Goal: Task Accomplishment & Management: Complete application form

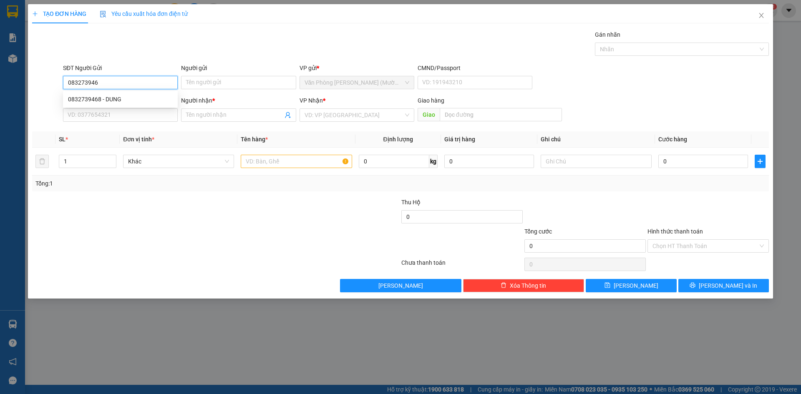
type input "0832739468"
click at [147, 95] on div "0832739468 - DUNG" at bounding box center [120, 99] width 105 height 9
type input "DUNG"
type input "0832739468"
click at [148, 118] on input "SĐT Người Nhận" at bounding box center [120, 114] width 115 height 13
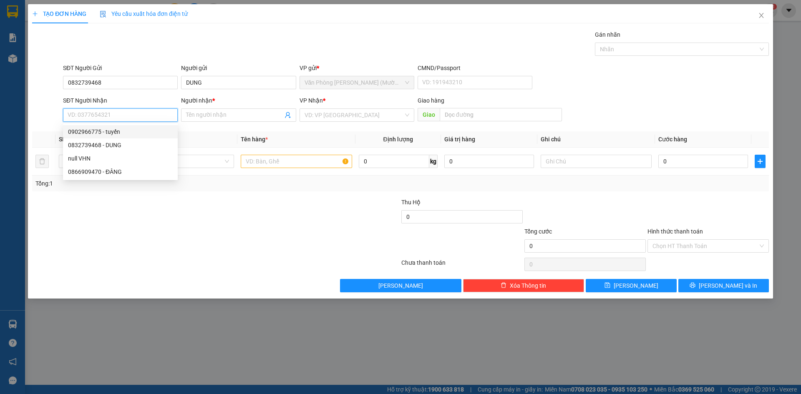
click at [145, 134] on div "0902966775 - tuyến" at bounding box center [120, 131] width 105 height 9
type input "0902966775"
type input "tuyến"
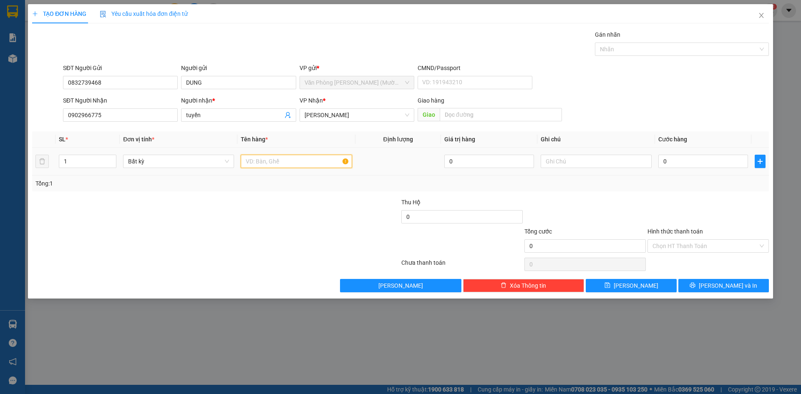
click at [266, 162] on input "text" at bounding box center [296, 161] width 111 height 13
type input "1 KIỆN"
click at [662, 162] on input "0" at bounding box center [703, 161] width 90 height 13
type input "3"
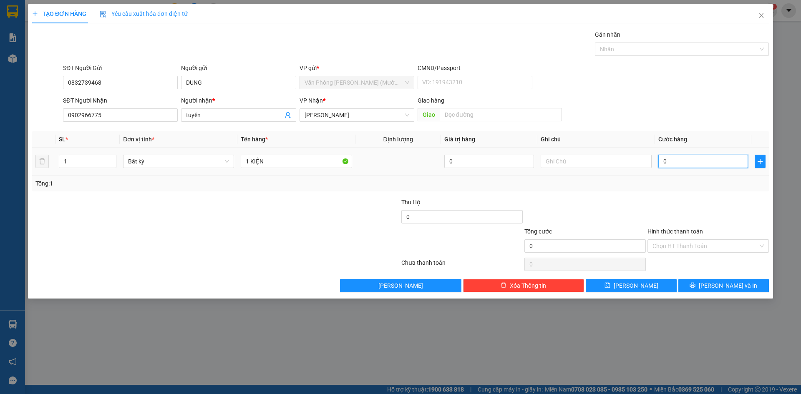
type input "3"
type input "30"
type input "30.000"
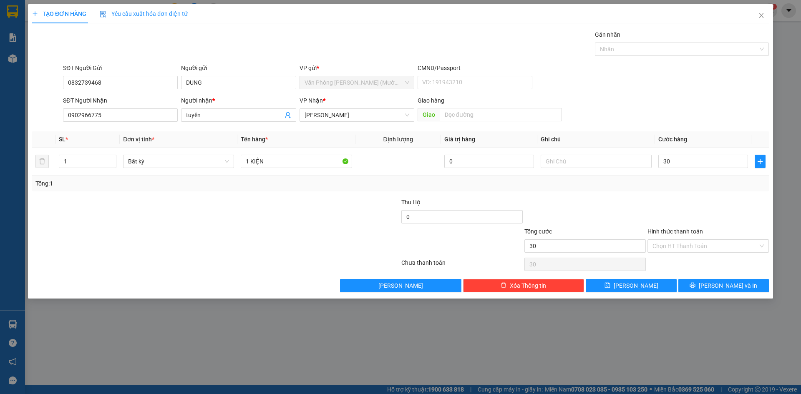
type input "30.000"
click at [715, 207] on div at bounding box center [708, 212] width 123 height 29
click at [723, 286] on span "[PERSON_NAME] và In" at bounding box center [728, 285] width 58 height 9
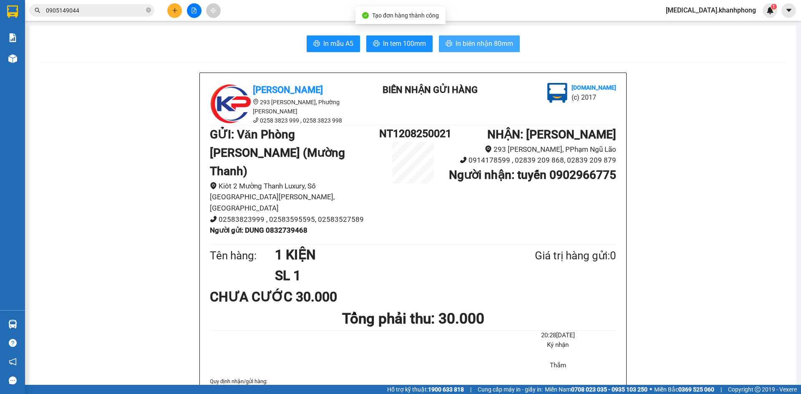
click at [456, 47] on span "In biên nhận 80mm" at bounding box center [485, 43] width 58 height 10
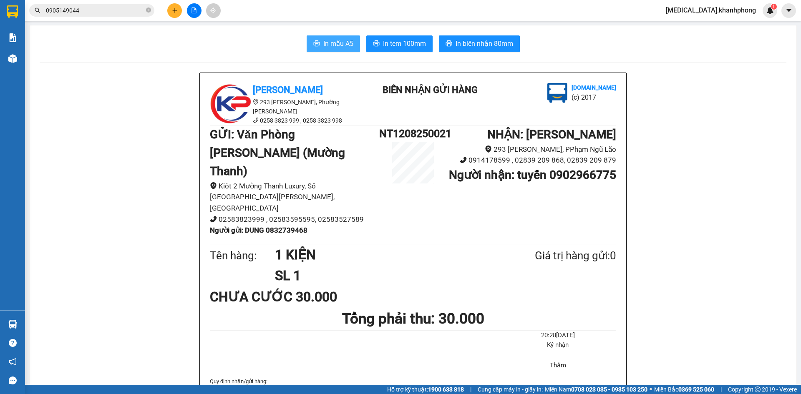
click at [333, 40] on span "In mẫu A5" at bounding box center [338, 43] width 30 height 10
click at [172, 10] on icon "plus" at bounding box center [175, 11] width 6 height 6
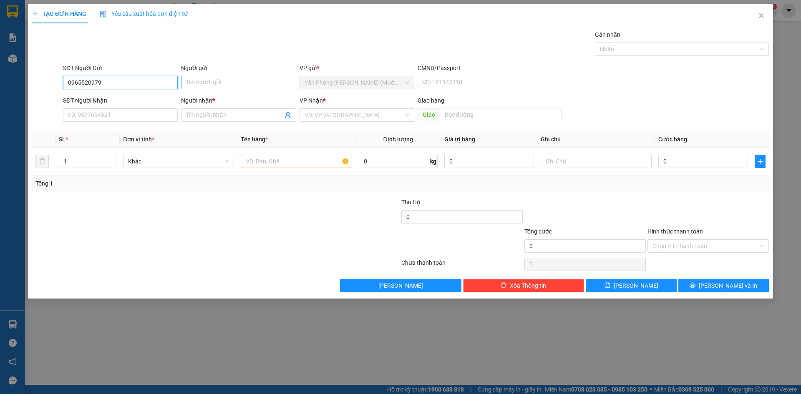
type input "0965520979"
click at [219, 84] on input "Người gửi" at bounding box center [238, 82] width 115 height 13
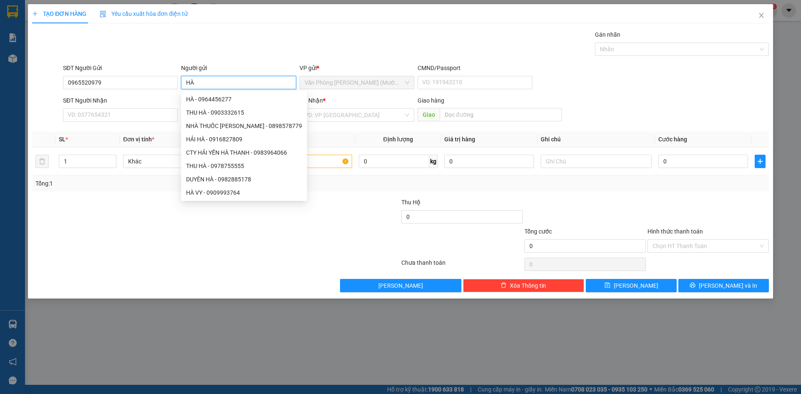
type input "H"
type input "ANH LÂM"
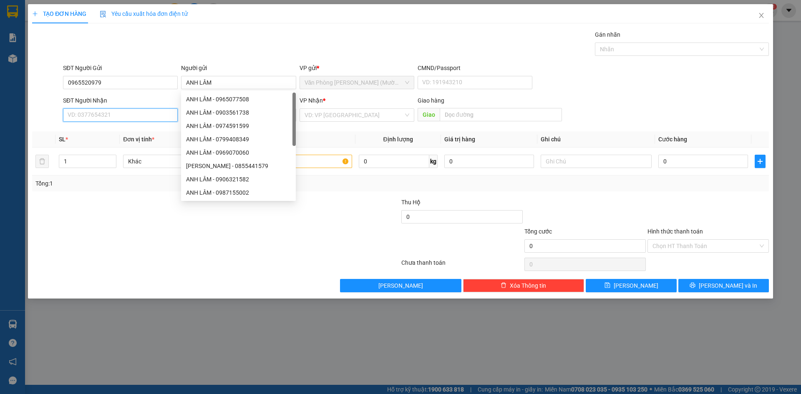
click at [126, 117] on input "SĐT Người Nhận" at bounding box center [120, 114] width 115 height 13
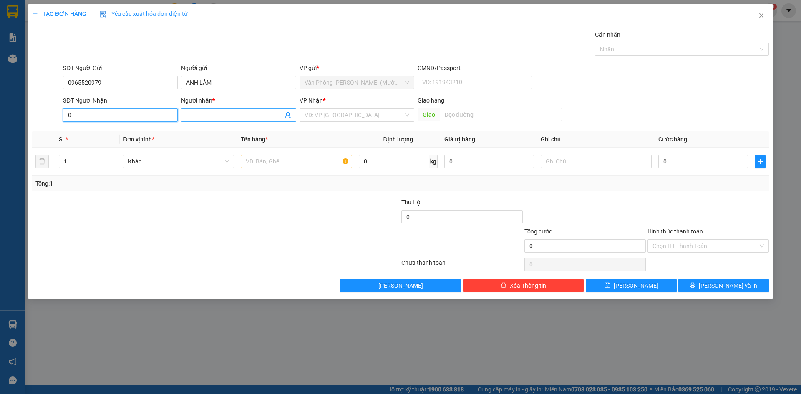
type input "0"
click at [248, 112] on input "Người nhận *" at bounding box center [234, 115] width 96 height 9
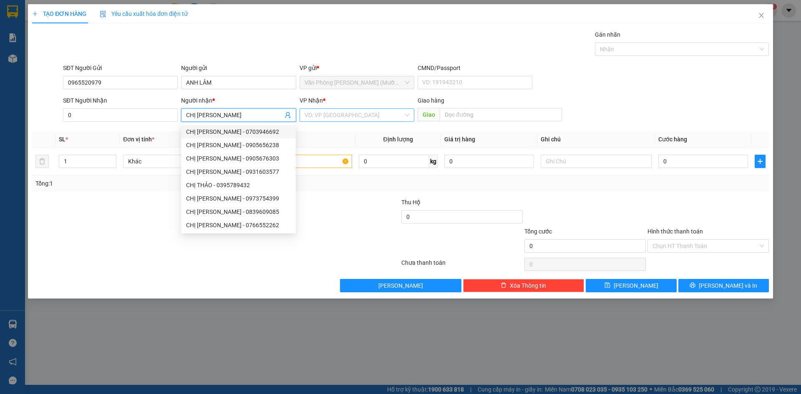
type input "CHỊ [PERSON_NAME]"
click at [332, 116] on input "search" at bounding box center [354, 115] width 99 height 13
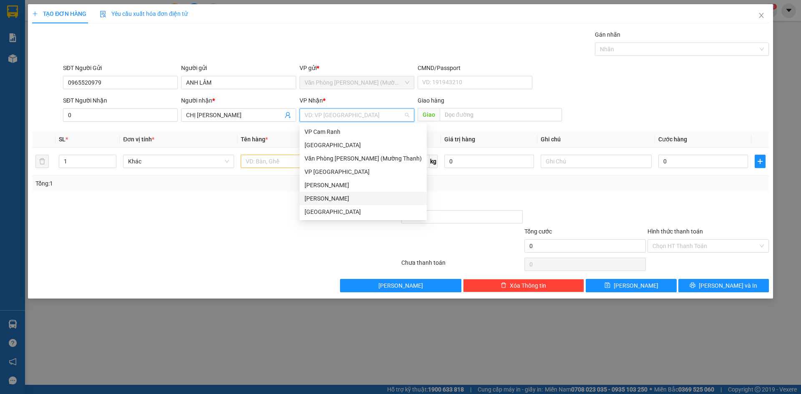
click at [343, 197] on div "[PERSON_NAME]" at bounding box center [363, 198] width 117 height 9
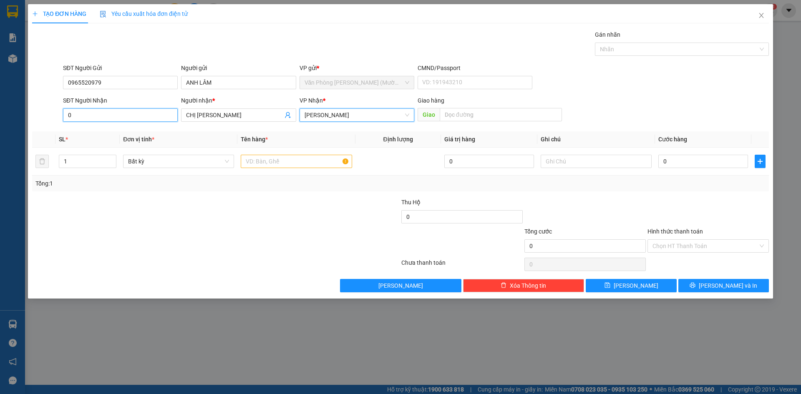
click at [96, 114] on input "0" at bounding box center [120, 114] width 115 height 13
click at [668, 160] on input "0" at bounding box center [703, 161] width 90 height 13
type input "2"
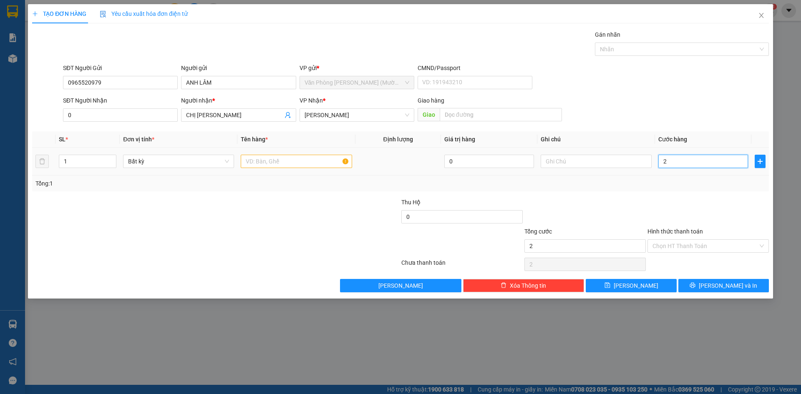
type input "20"
type input "20.000"
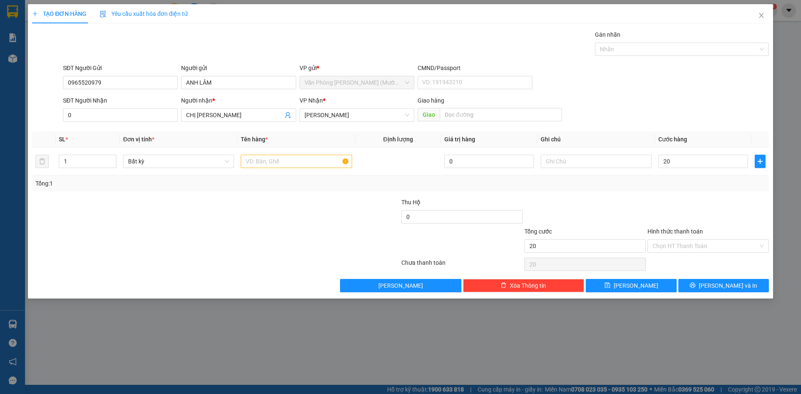
type input "20.000"
click at [647, 198] on div at bounding box center [708, 212] width 123 height 29
click at [81, 115] on input "0" at bounding box center [120, 114] width 115 height 13
type input "0984467962"
click at [290, 156] on input "text" at bounding box center [296, 161] width 111 height 13
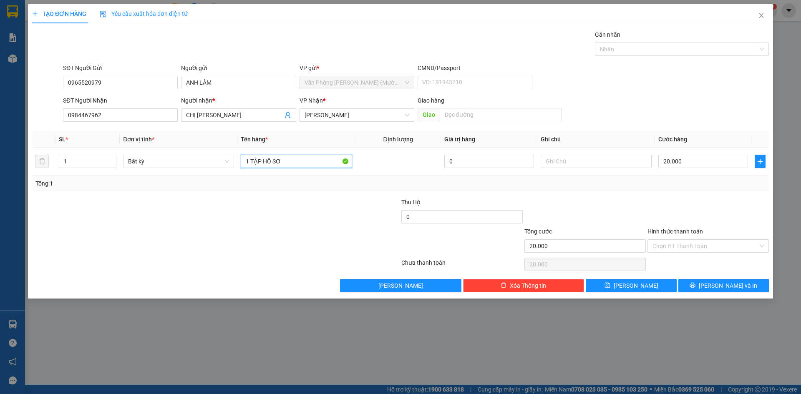
type input "1 TẬP HỒ SƠ"
click at [690, 208] on div at bounding box center [708, 212] width 123 height 29
click at [695, 287] on icon "printer" at bounding box center [692, 285] width 5 height 5
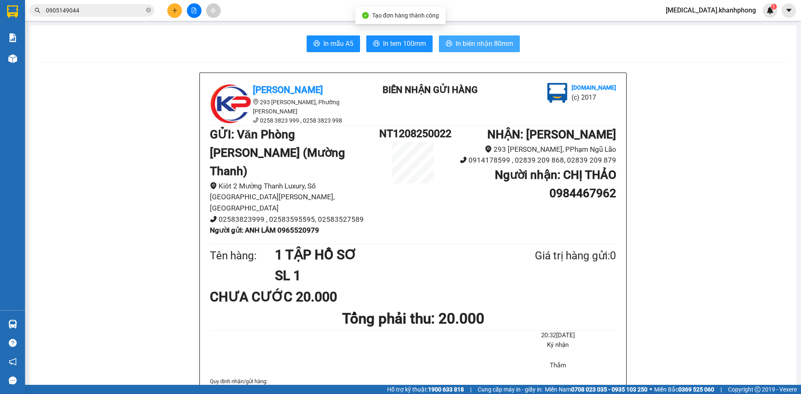
click at [479, 42] on span "In biên nhận 80mm" at bounding box center [485, 43] width 58 height 10
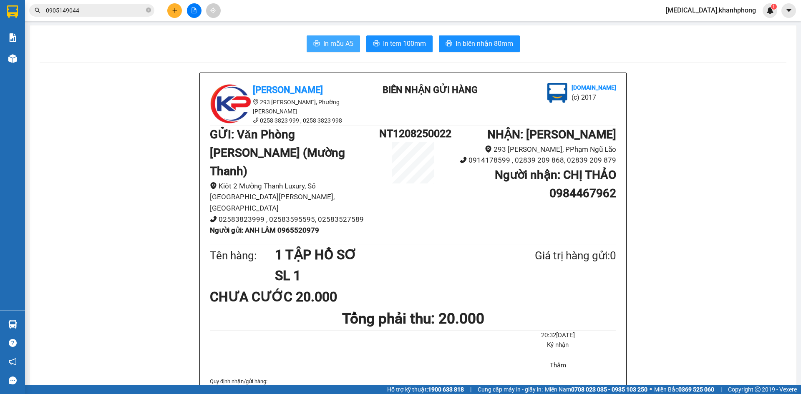
click at [323, 43] on span "In mẫu A5" at bounding box center [338, 43] width 30 height 10
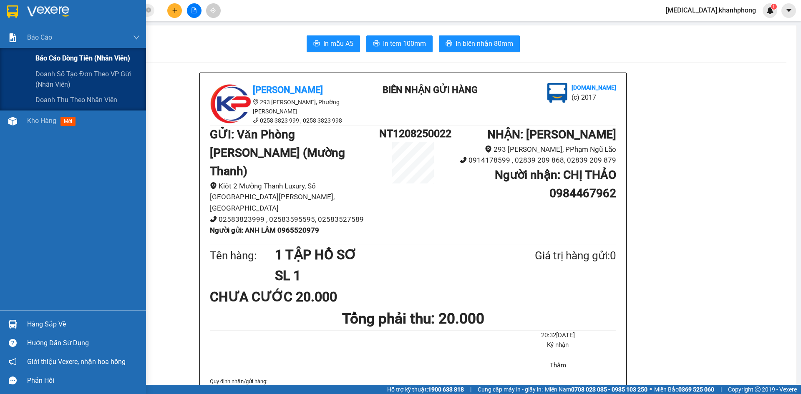
click at [122, 57] on span "Báo cáo dòng tiền (nhân viên)" at bounding box center [82, 58] width 95 height 10
